Goal: Information Seeking & Learning: Learn about a topic

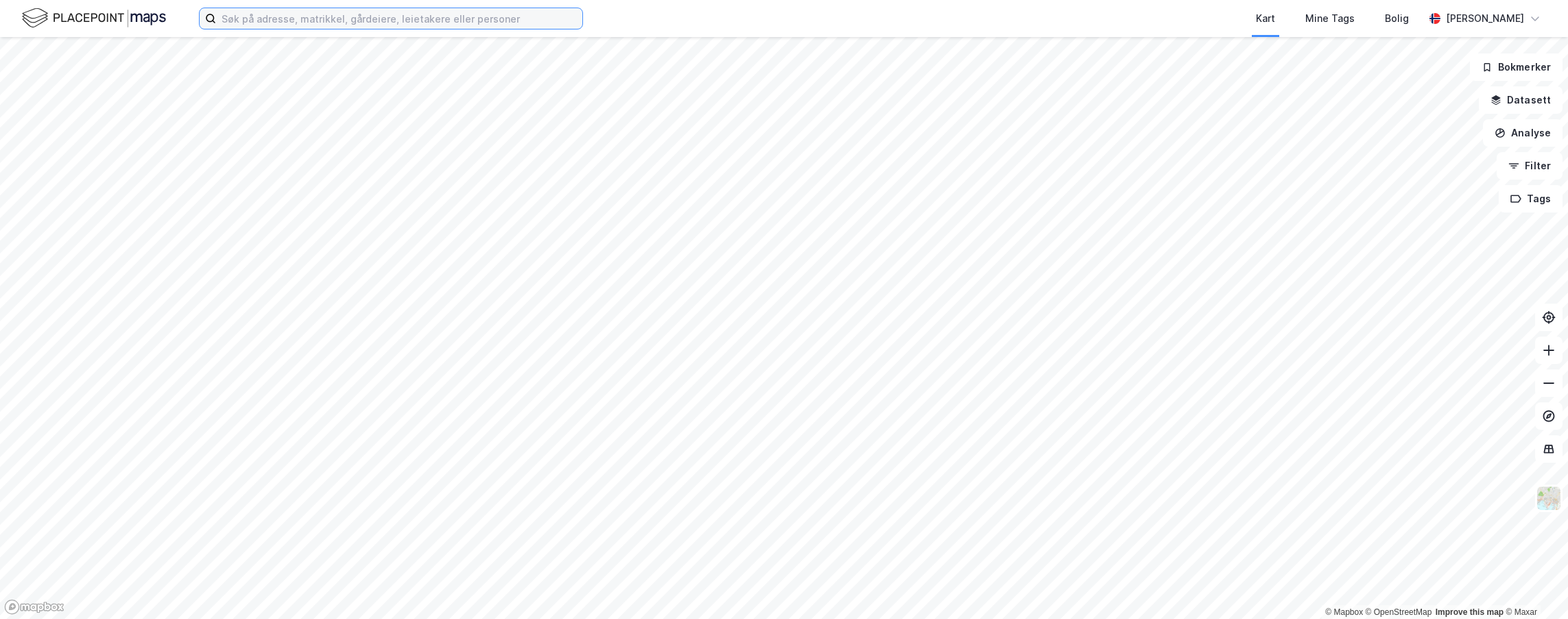
click at [380, 20] on input at bounding box center [399, 18] width 366 height 21
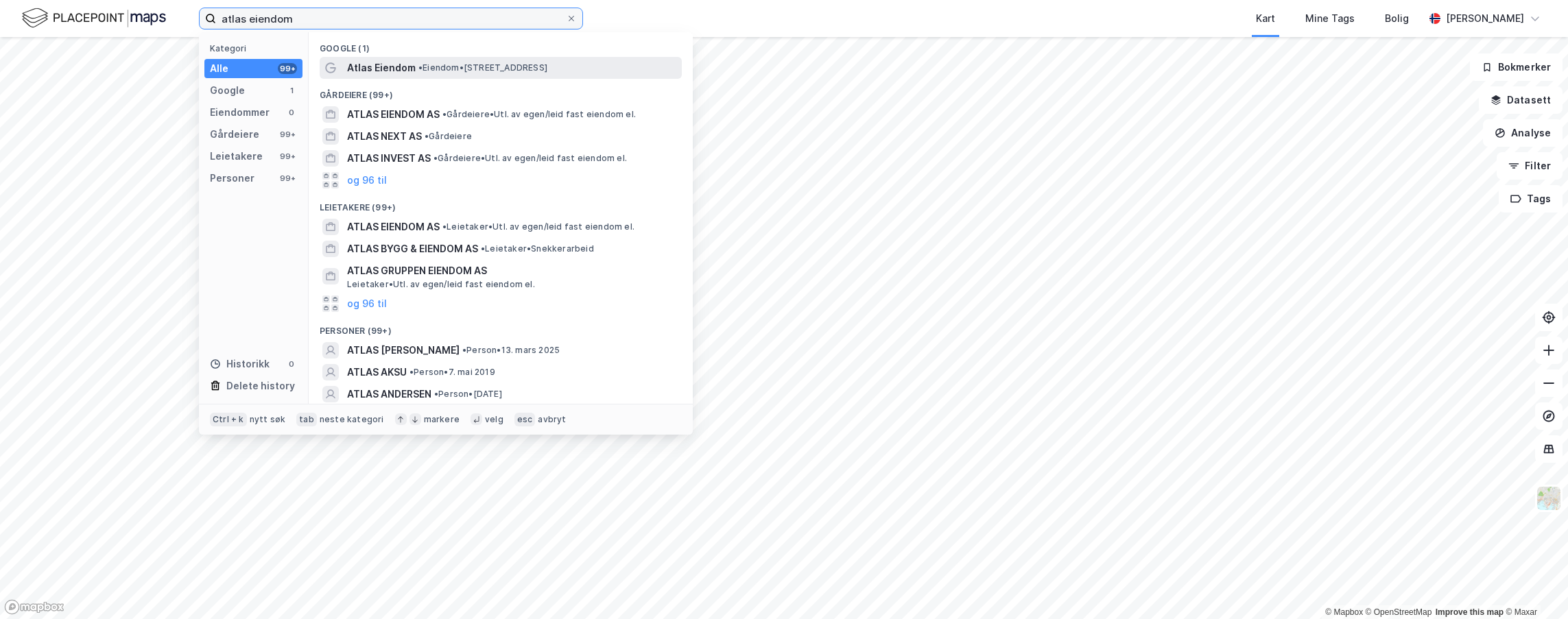
type input "atlas eiendom"
click at [389, 60] on span "Atlas Eiendom" at bounding box center [381, 68] width 68 height 17
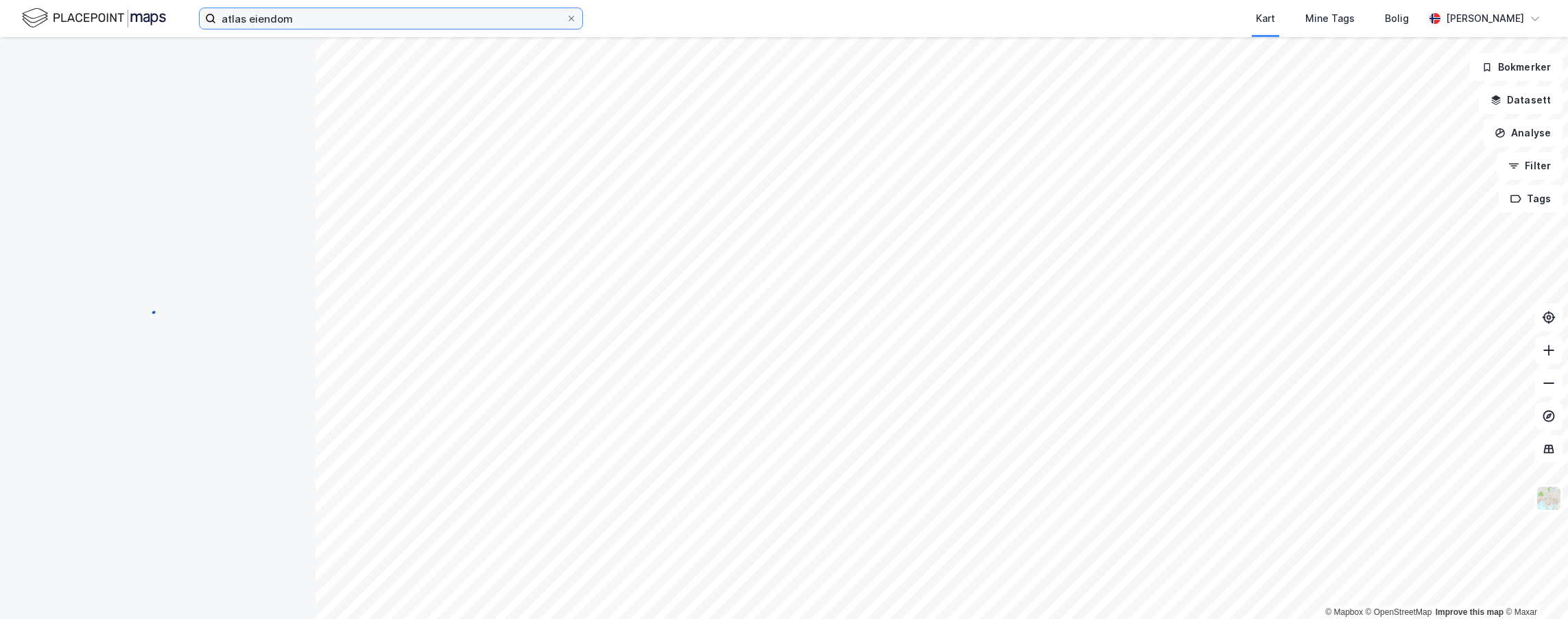
click at [319, 22] on input "atlas eiendom" at bounding box center [391, 18] width 350 height 21
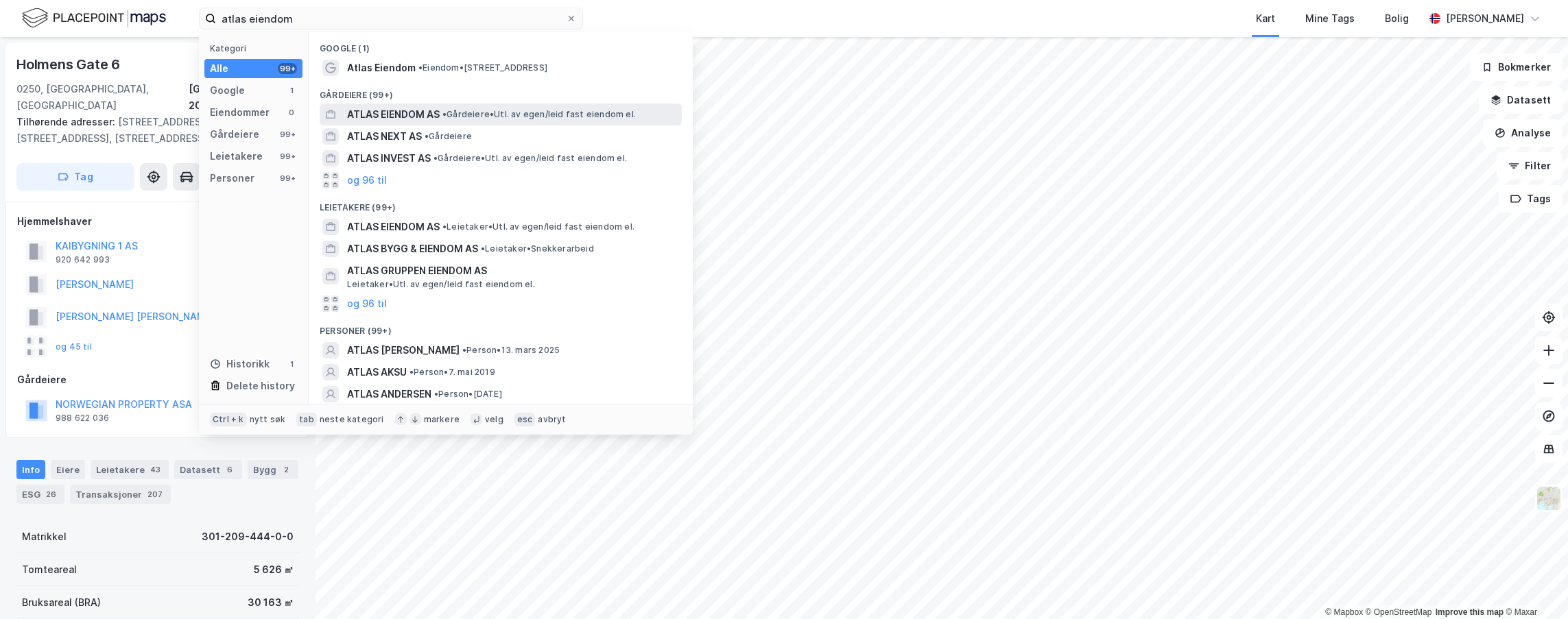
click at [388, 113] on span "ATLAS EIENDOM AS" at bounding box center [393, 114] width 93 height 17
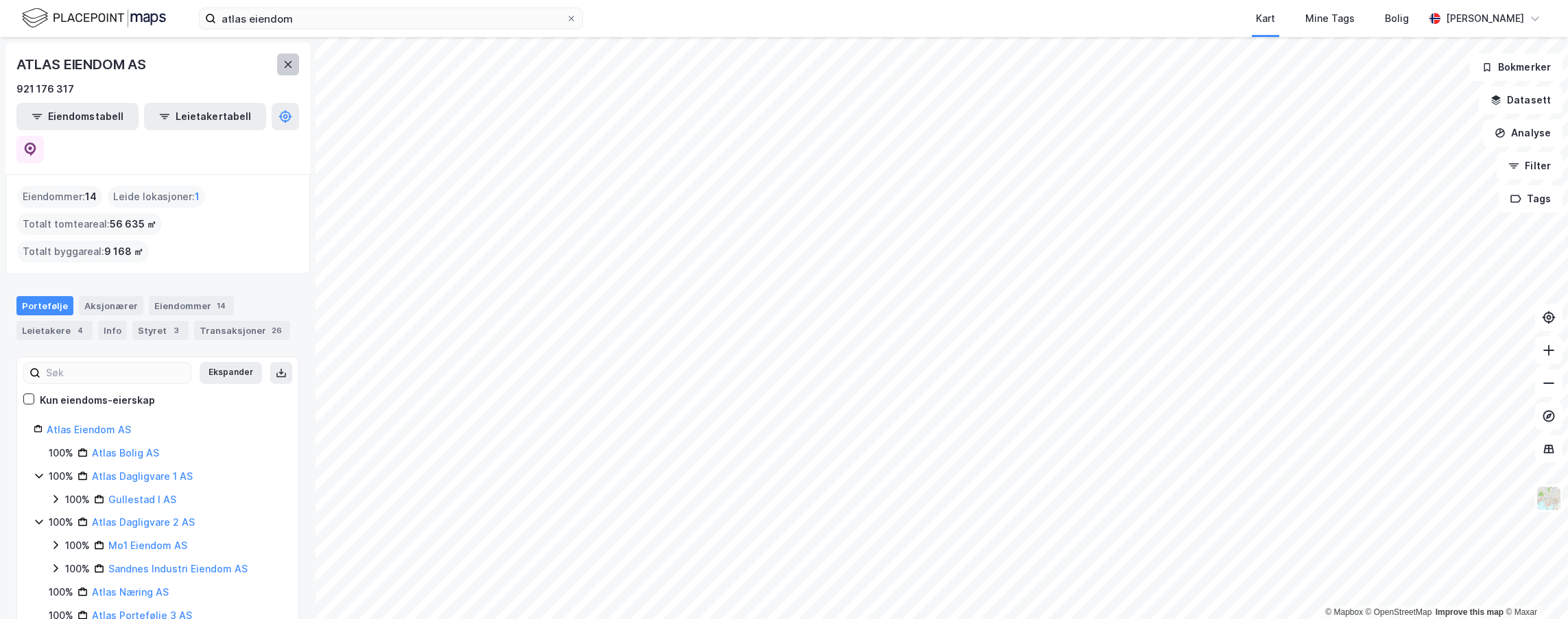
click at [289, 65] on icon at bounding box center [288, 65] width 7 height 7
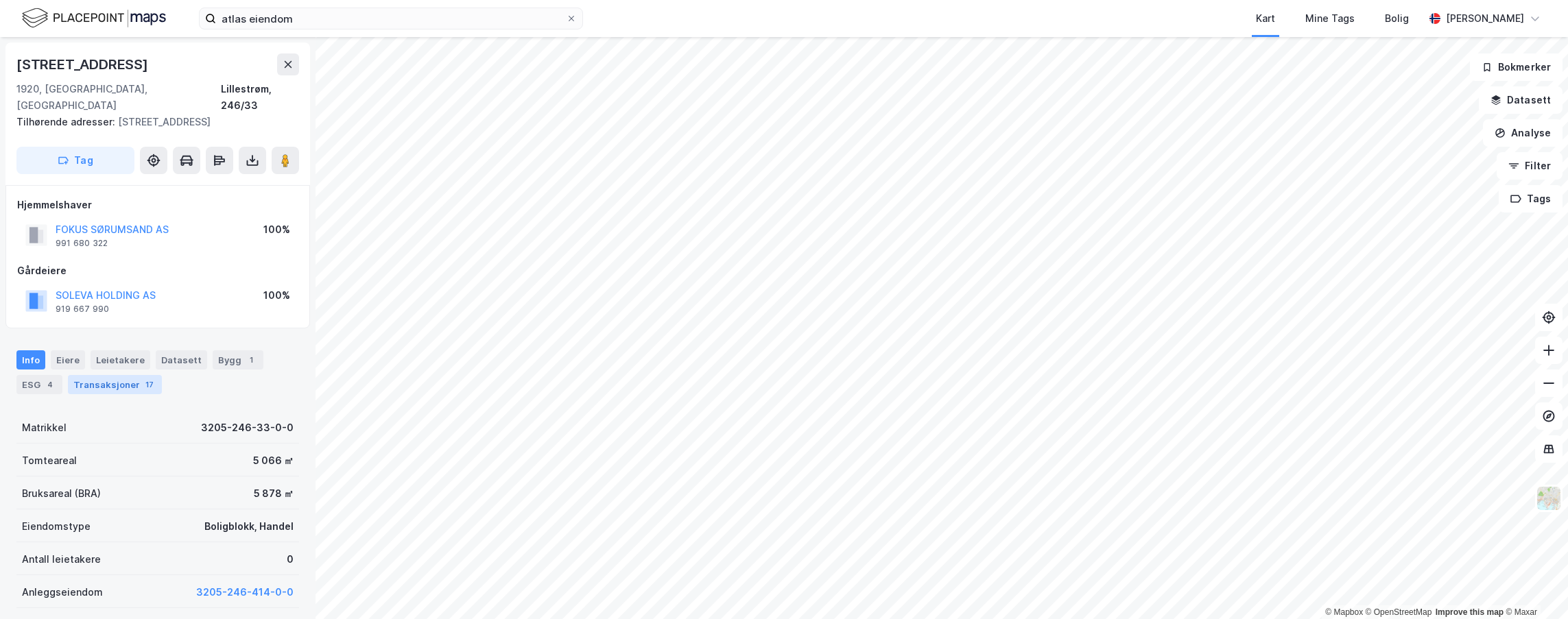
click at [150, 378] on div "17" at bounding box center [149, 384] width 14 height 14
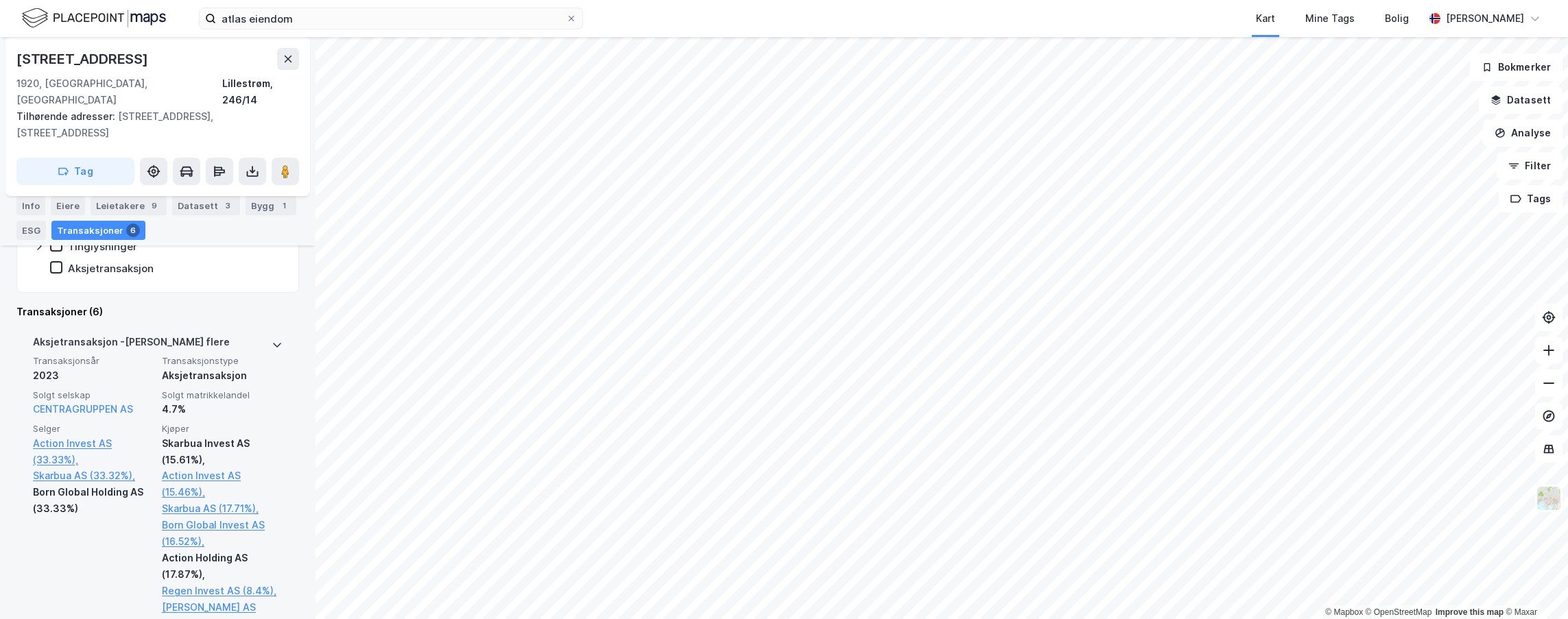
scroll to position [389, 0]
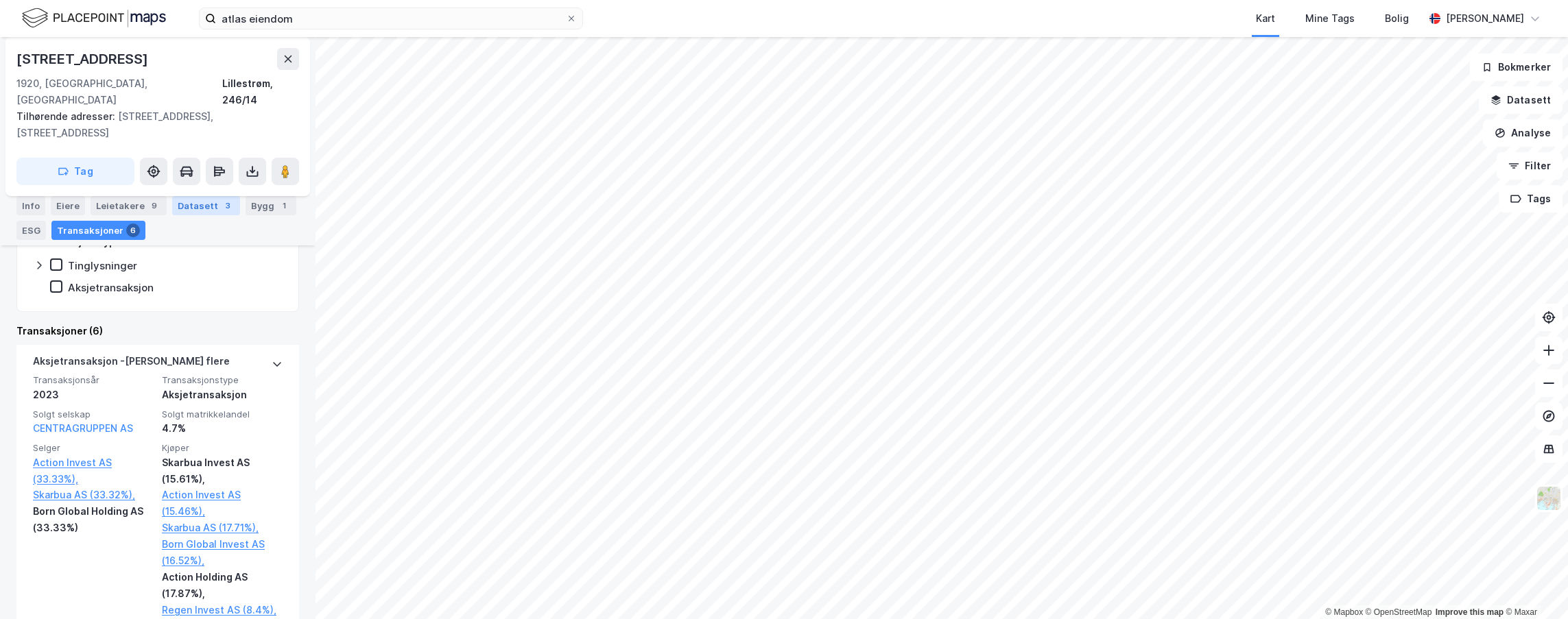
click at [188, 211] on div "Datasett 3" at bounding box center [206, 205] width 68 height 19
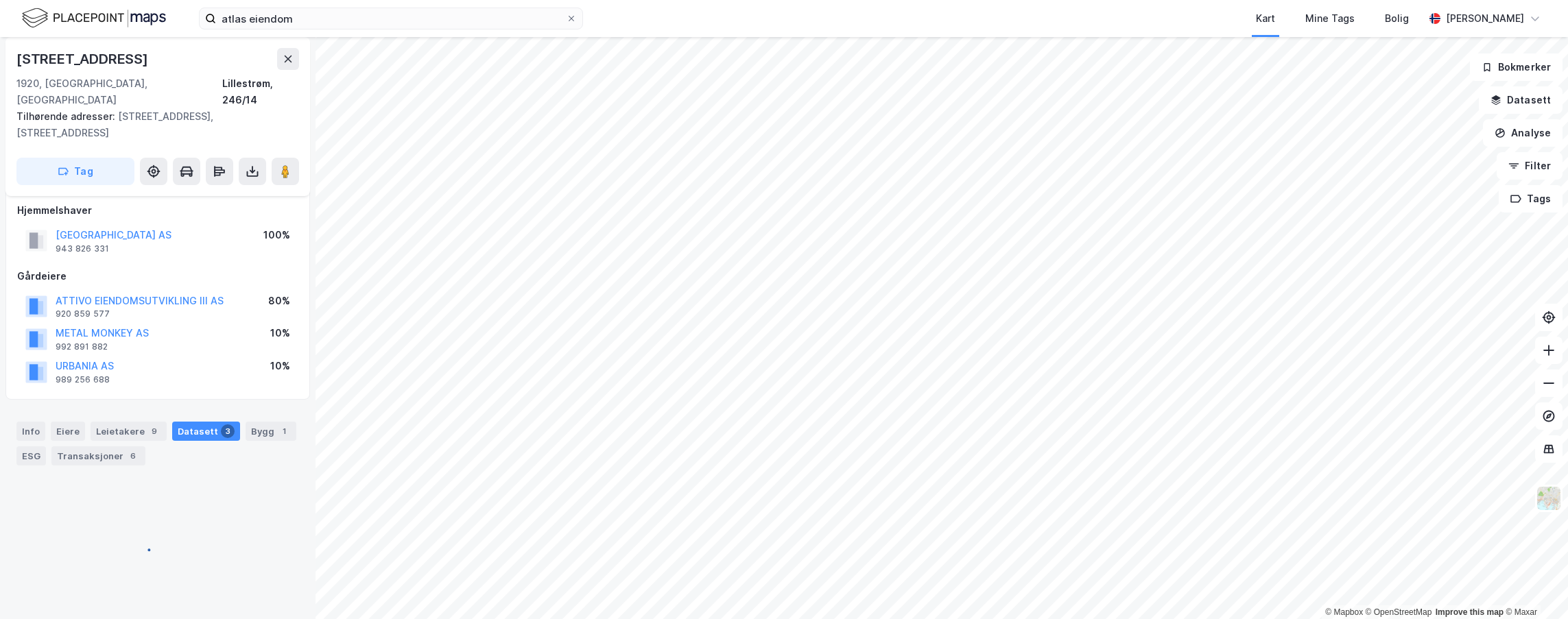
scroll to position [76, 0]
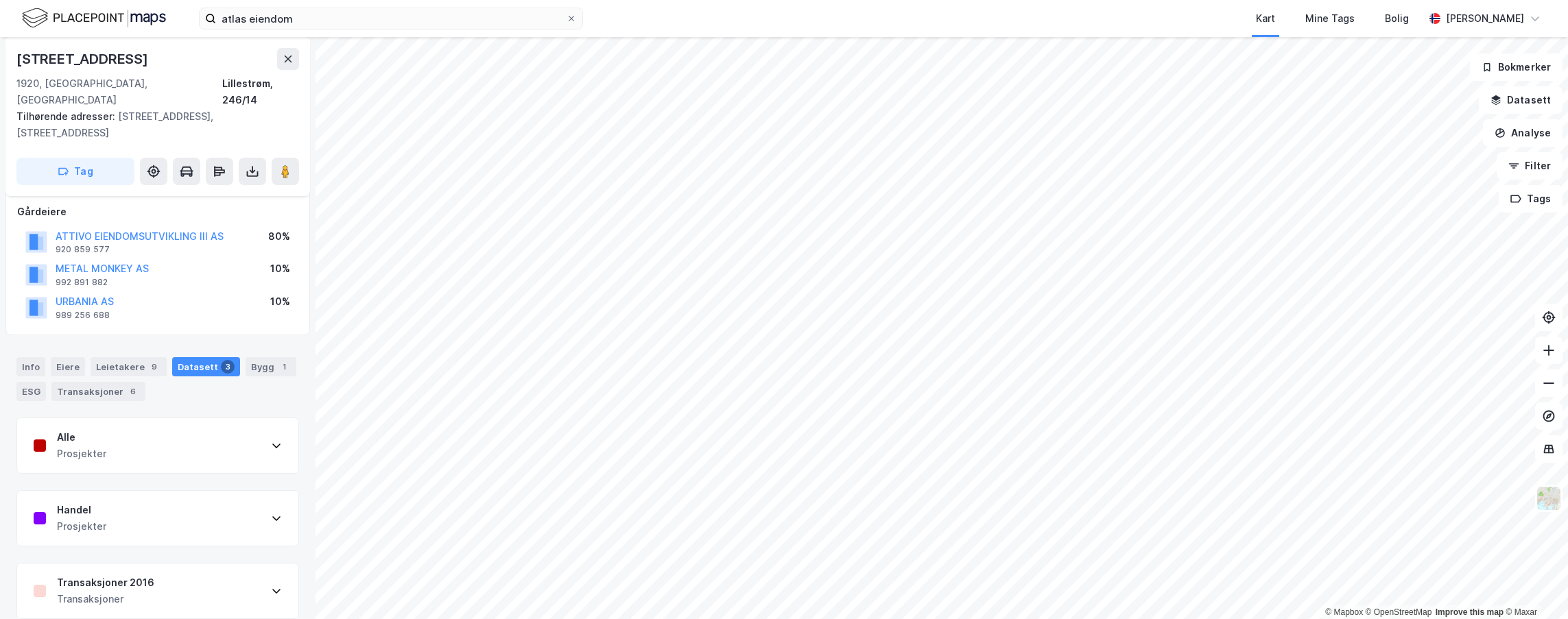
click at [118, 574] on div "Transaksjoner 2016" at bounding box center [105, 582] width 97 height 17
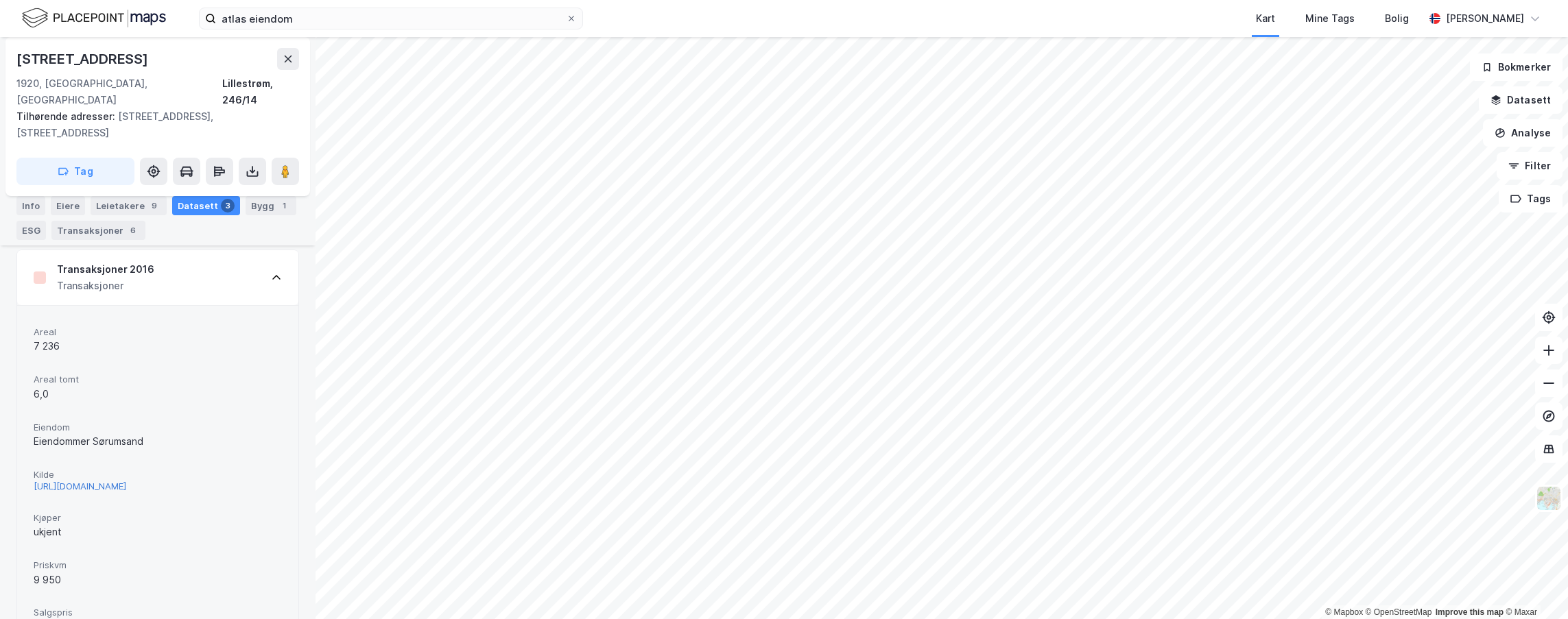
drag, startPoint x: 81, startPoint y: 474, endPoint x: 71, endPoint y: 476, distance: 10.2
click at [71, 481] on div "[URL][DOMAIN_NAME]" at bounding box center [80, 487] width 93 height 12
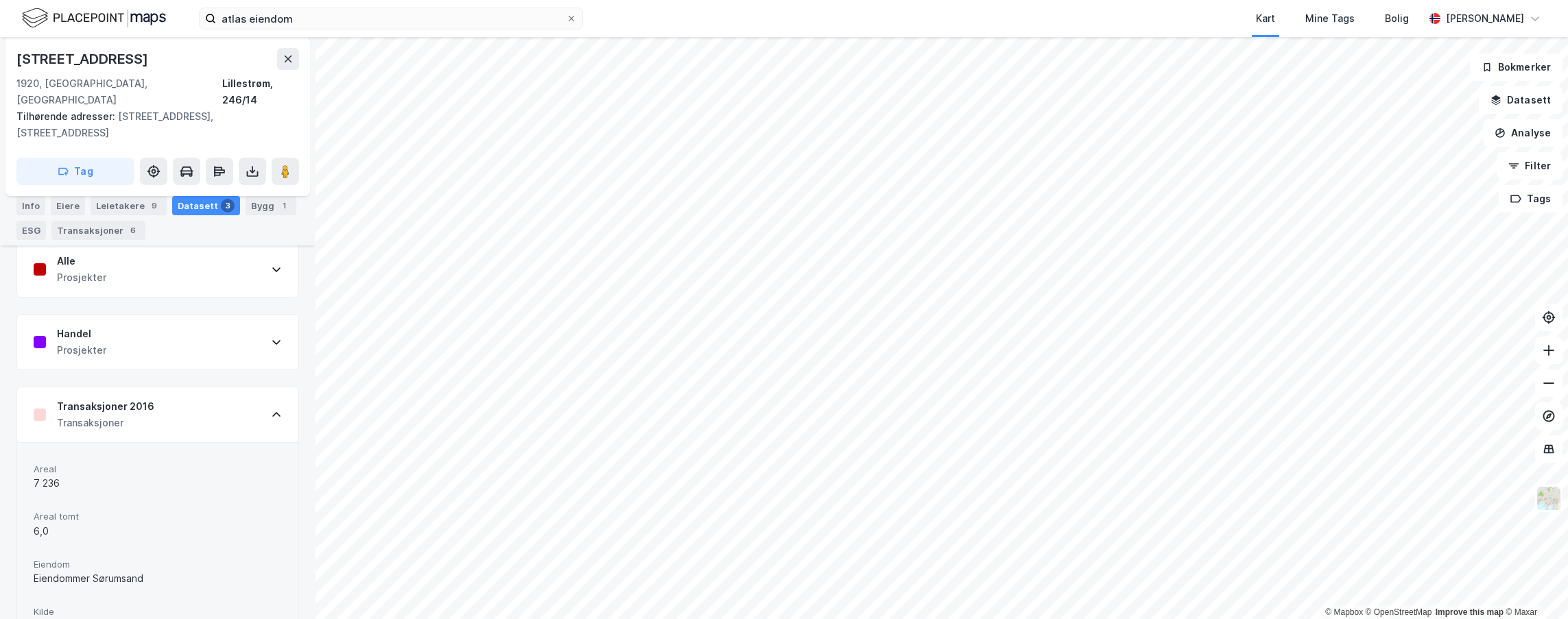
click at [258, 388] on div "Transaksjoner 2016 Transaksjoner" at bounding box center [158, 415] width 281 height 55
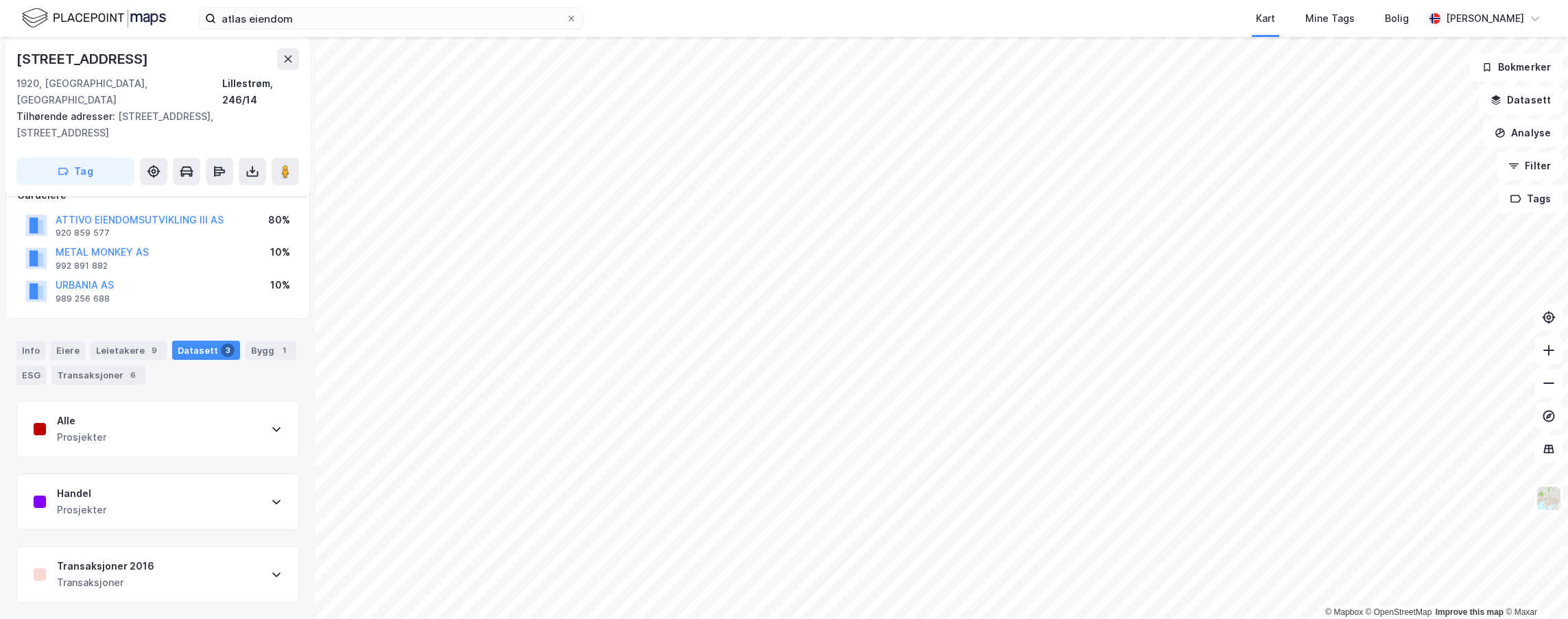
scroll to position [76, 0]
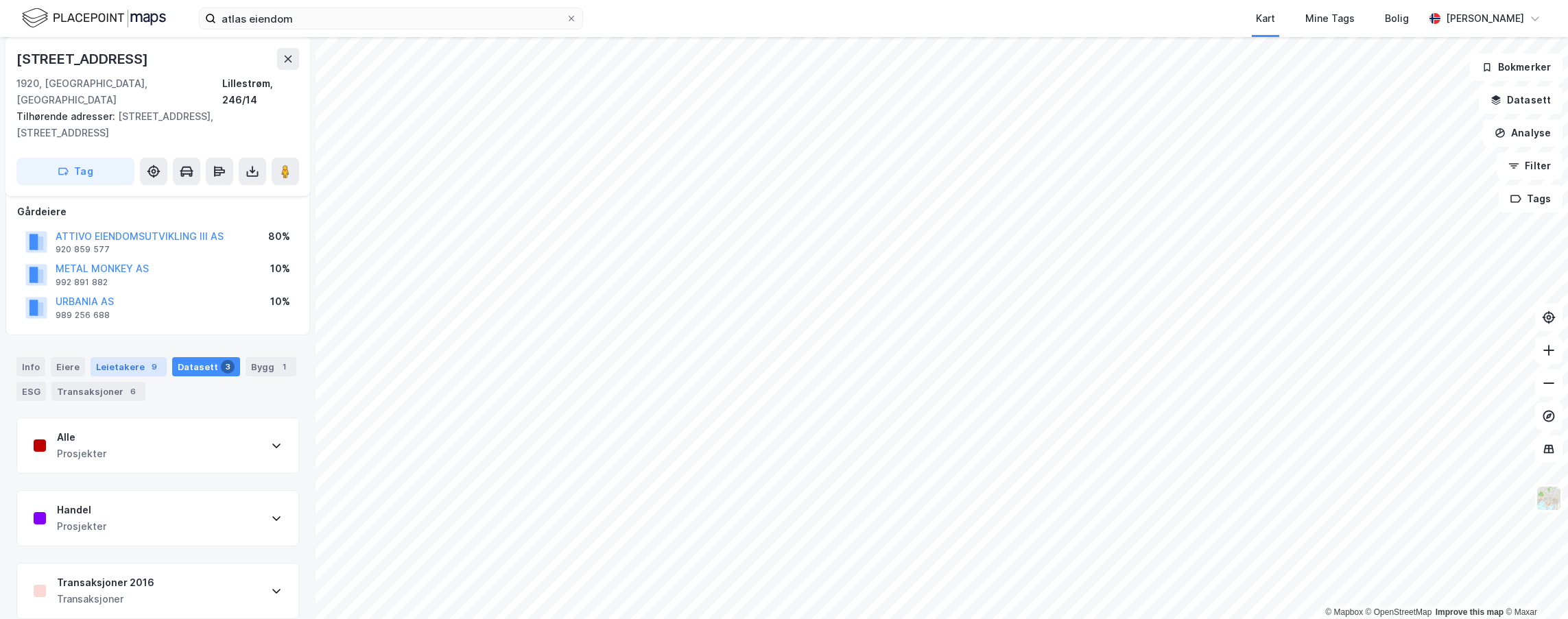
click at [130, 357] on div "Leietakere 9" at bounding box center [129, 366] width 76 height 19
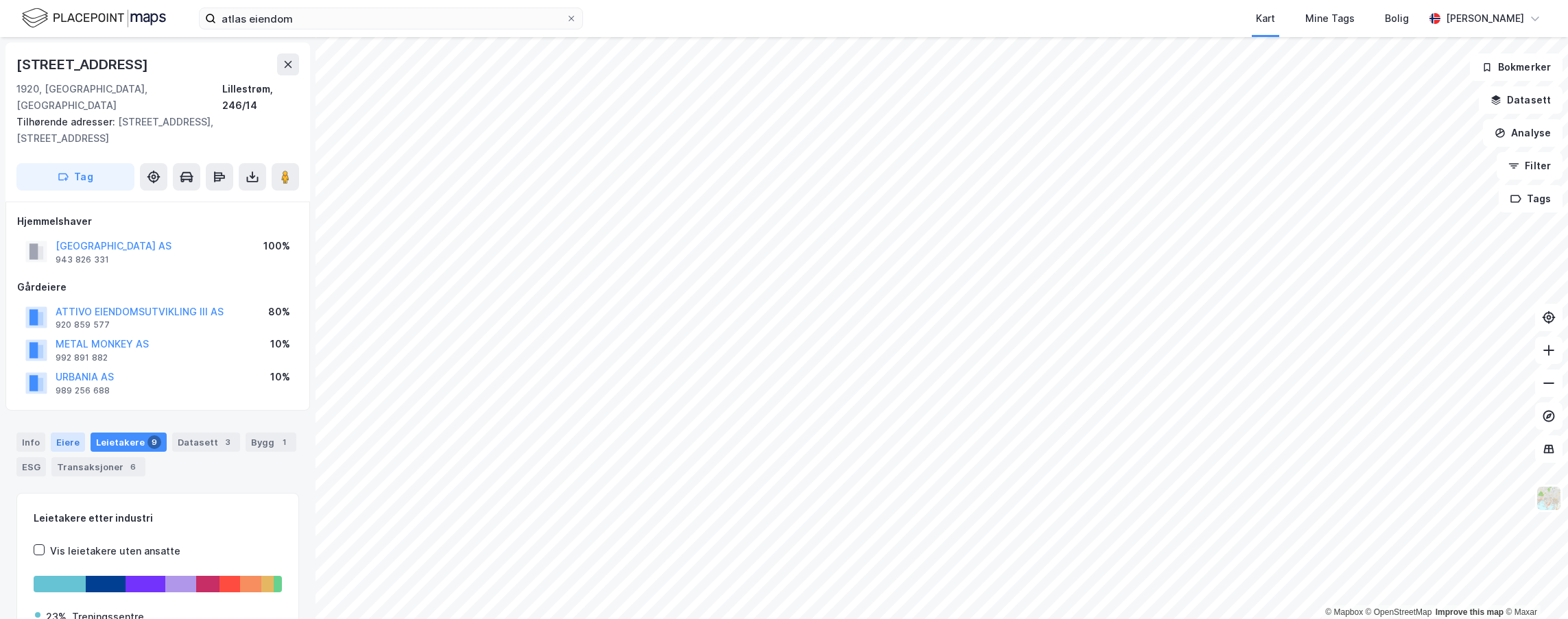
click at [68, 433] on div "Eiere" at bounding box center [68, 442] width 35 height 19
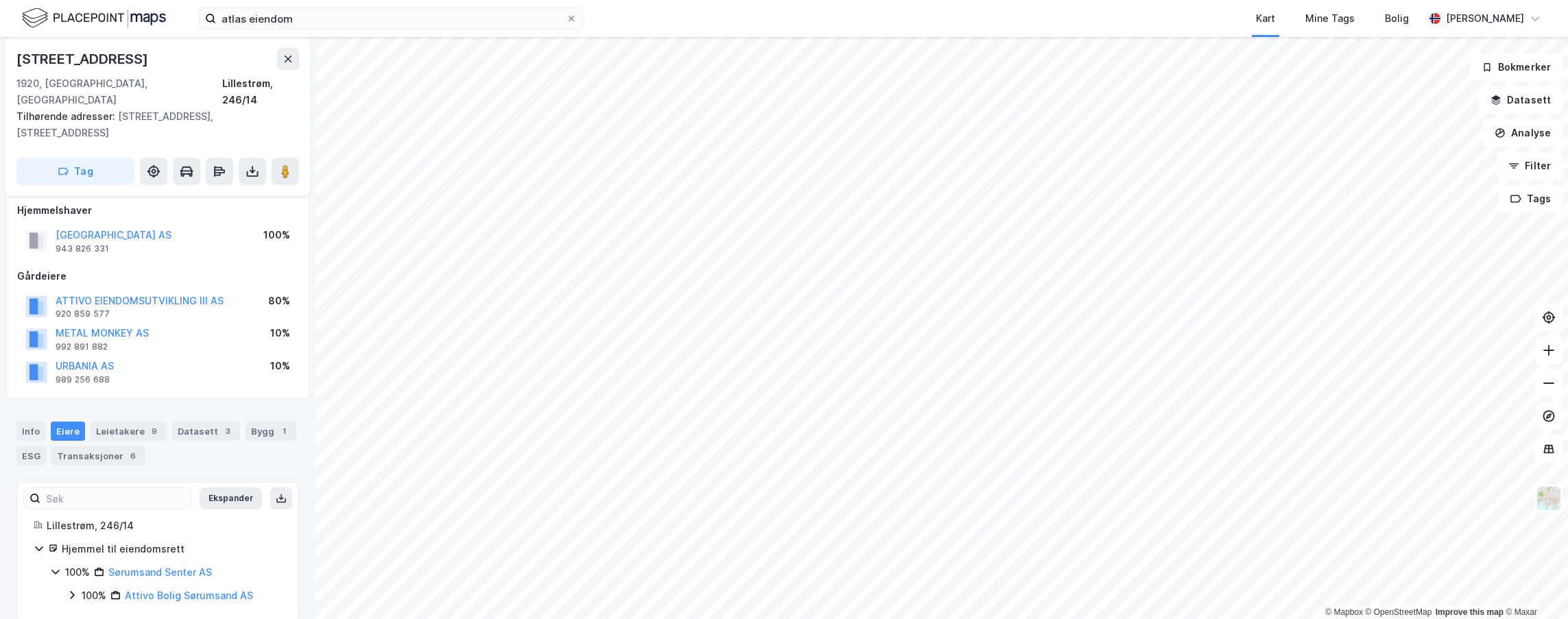
scroll to position [13, 0]
click at [35, 420] on div "Info" at bounding box center [31, 429] width 29 height 19
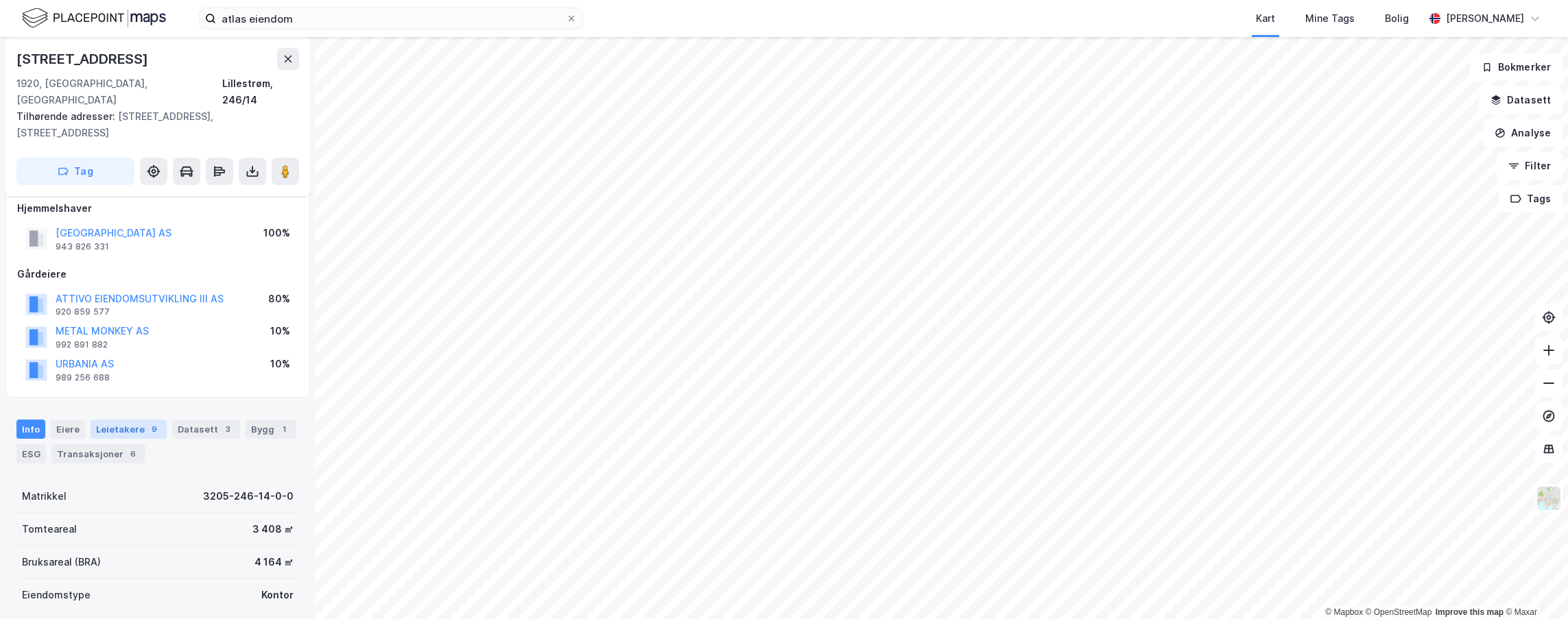
click at [135, 420] on div "Leietakere 9" at bounding box center [129, 429] width 76 height 19
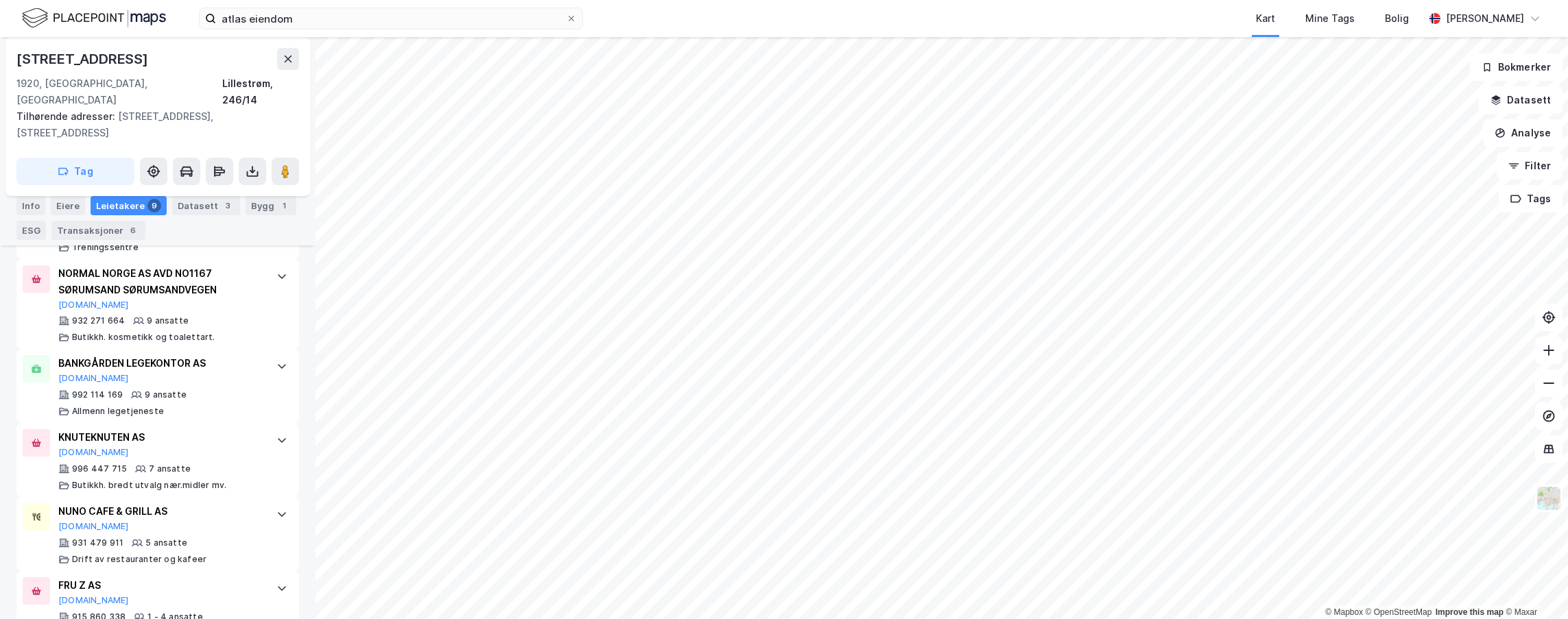
scroll to position [327, 0]
